Goal: Transaction & Acquisition: Book appointment/travel/reservation

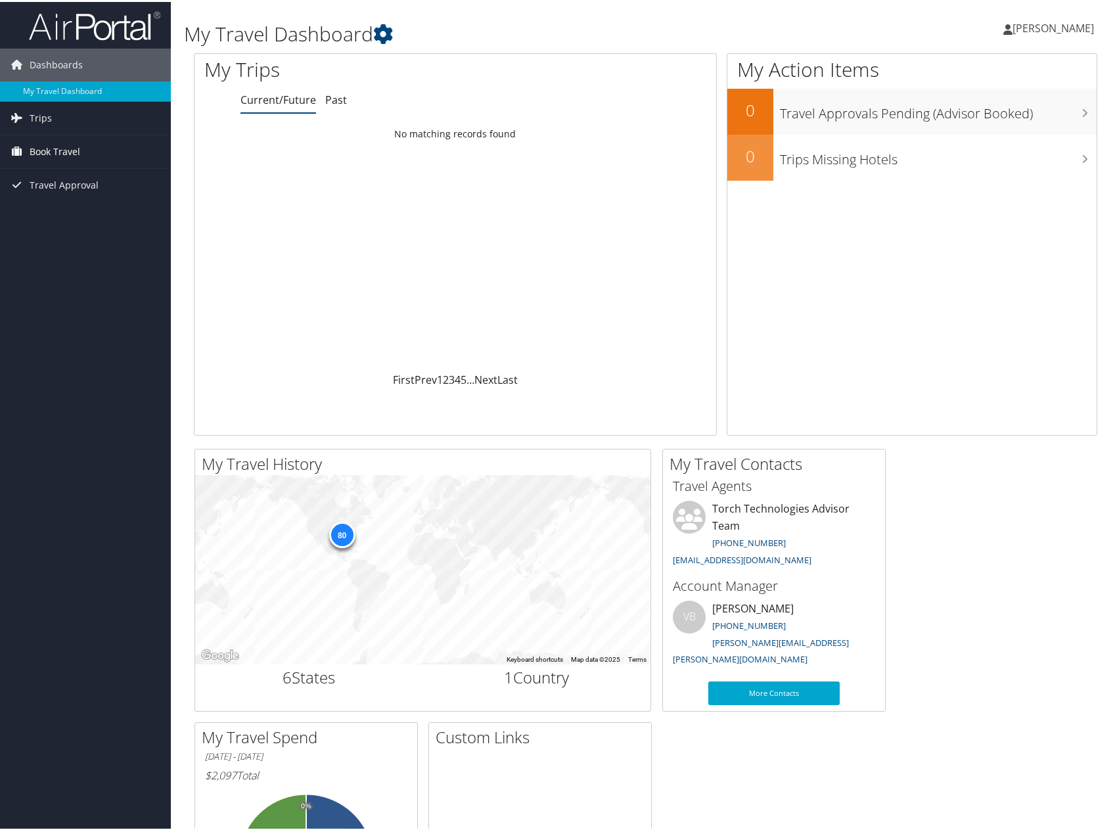
click at [57, 150] on span "Book Travel" at bounding box center [55, 149] width 51 height 33
click at [60, 212] on link "Book/Manage Online Trips" at bounding box center [85, 216] width 171 height 20
